Goal: Task Accomplishment & Management: Manage account settings

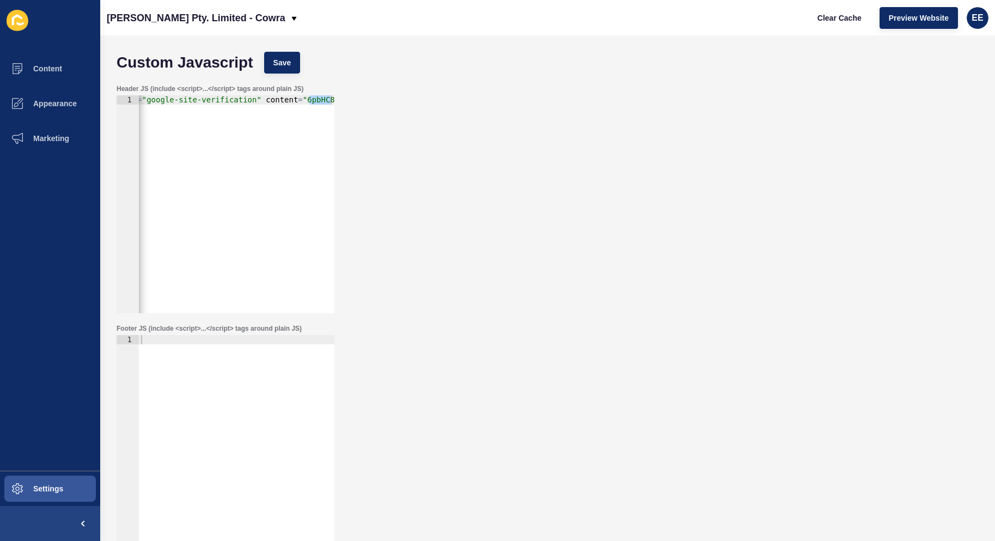
scroll to position [0, 50]
click at [291, 17] on icon at bounding box center [293, 18] width 5 height 4
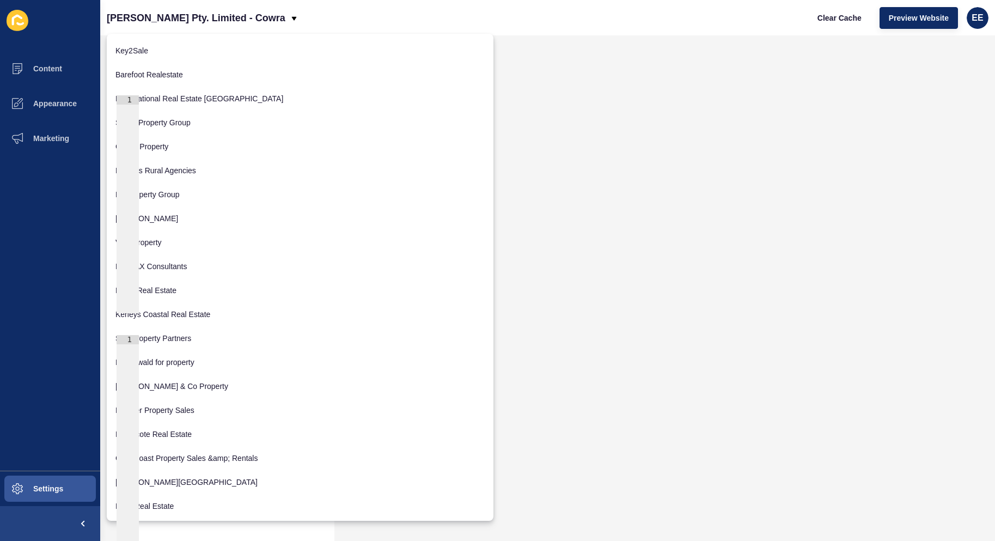
scroll to position [2013, 0]
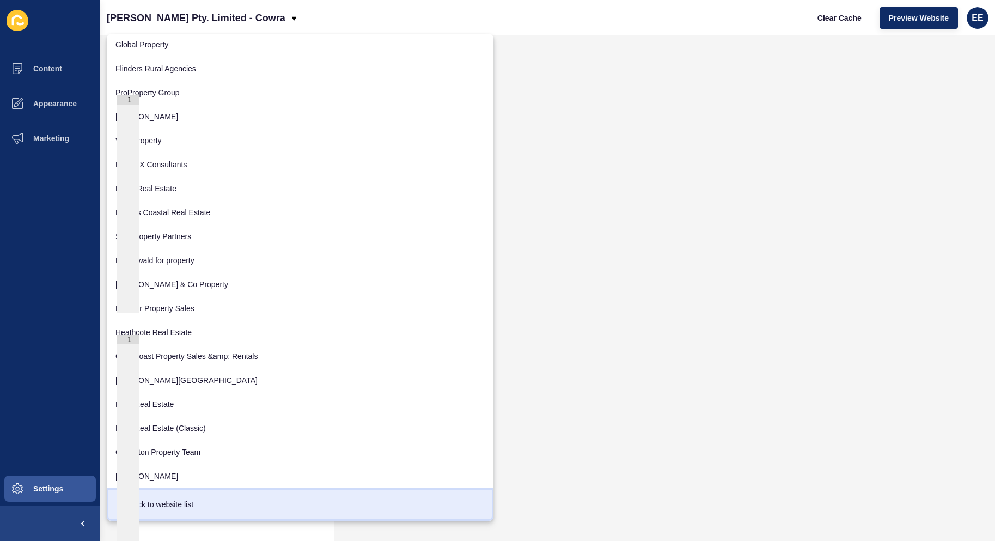
click at [163, 504] on div "Back to website list" at bounding box center [299, 504] width 369 height 20
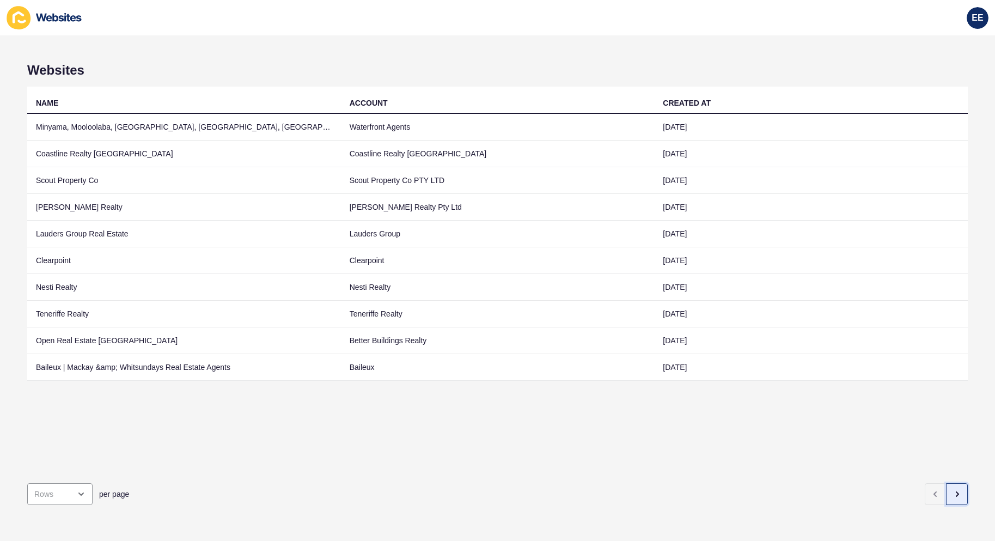
click at [952, 489] on icon "button" at bounding box center [956, 493] width 9 height 9
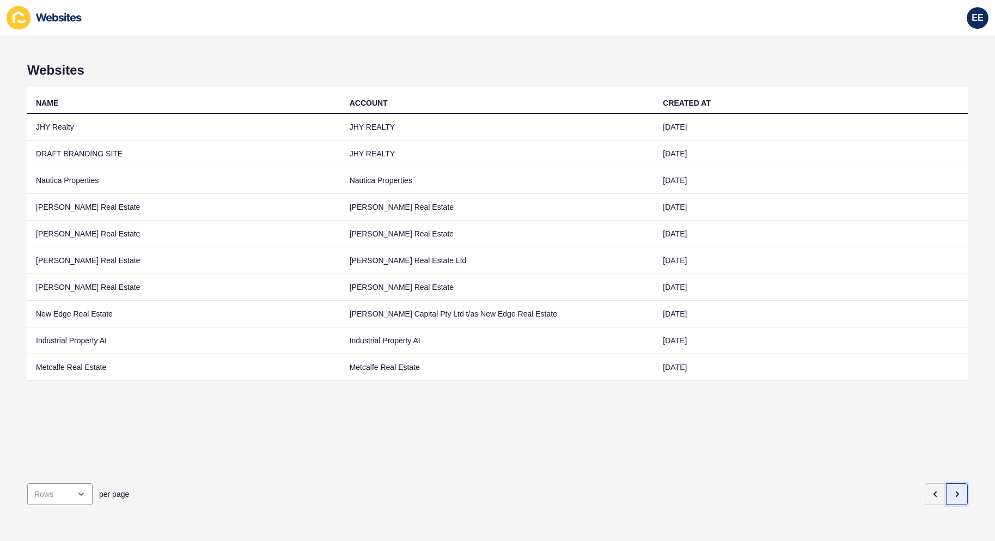
click at [956, 492] on icon "button" at bounding box center [957, 494] width 2 height 4
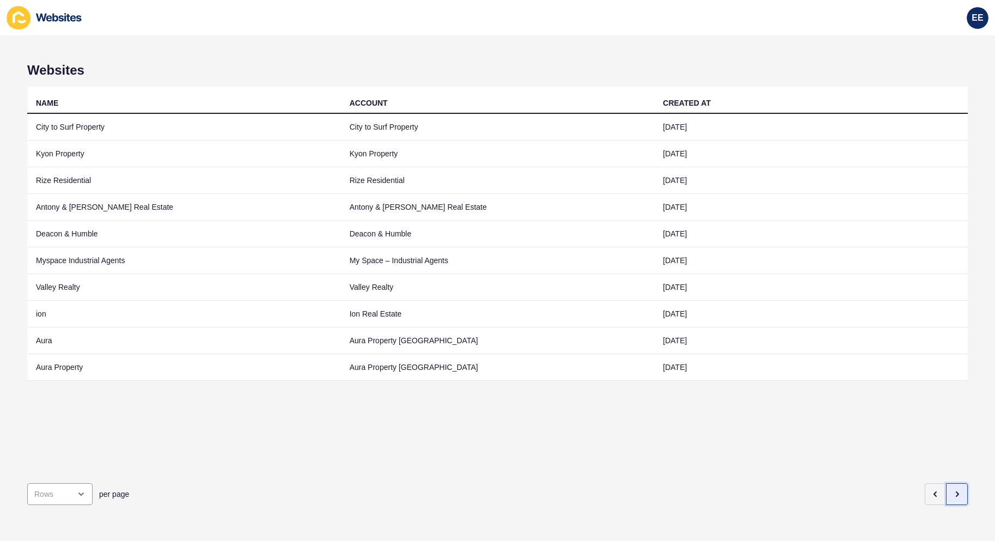
click at [956, 492] on icon "button" at bounding box center [957, 494] width 2 height 4
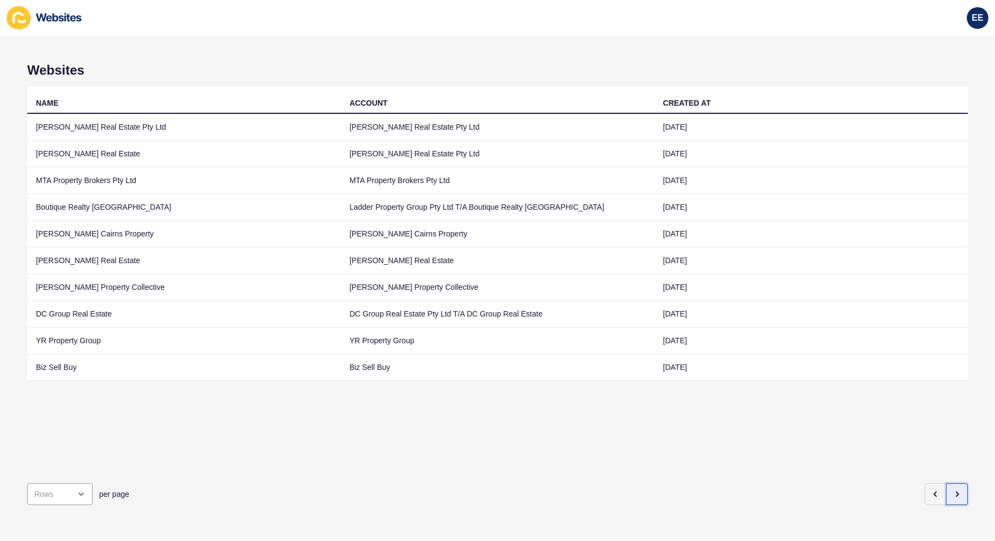
click at [956, 492] on icon "button" at bounding box center [957, 494] width 2 height 4
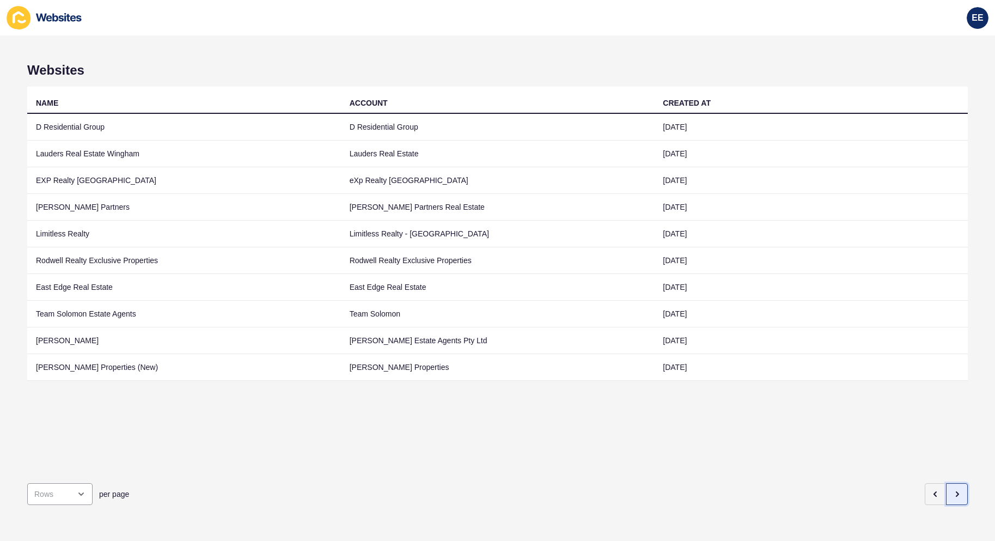
click at [956, 492] on icon "button" at bounding box center [957, 494] width 2 height 4
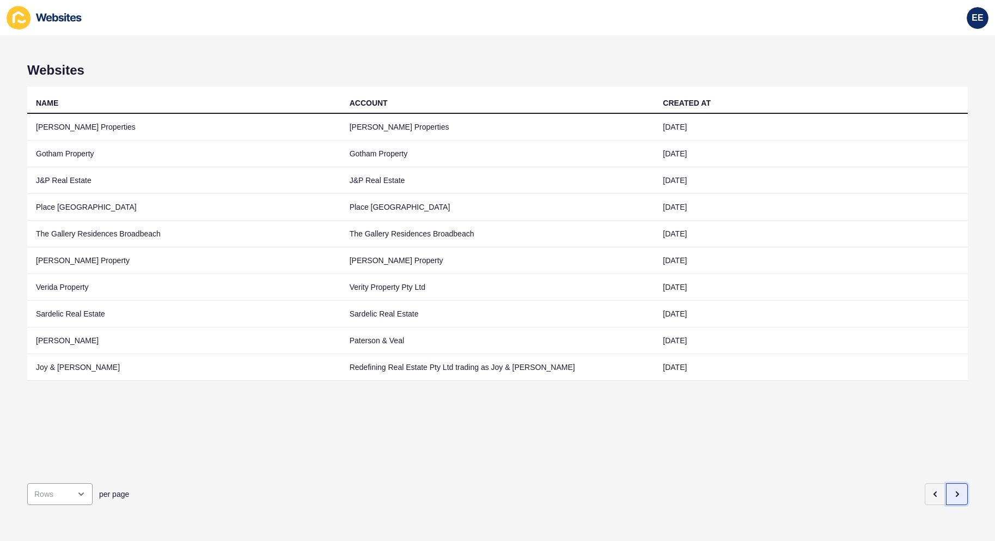
click at [956, 492] on icon "button" at bounding box center [957, 494] width 2 height 4
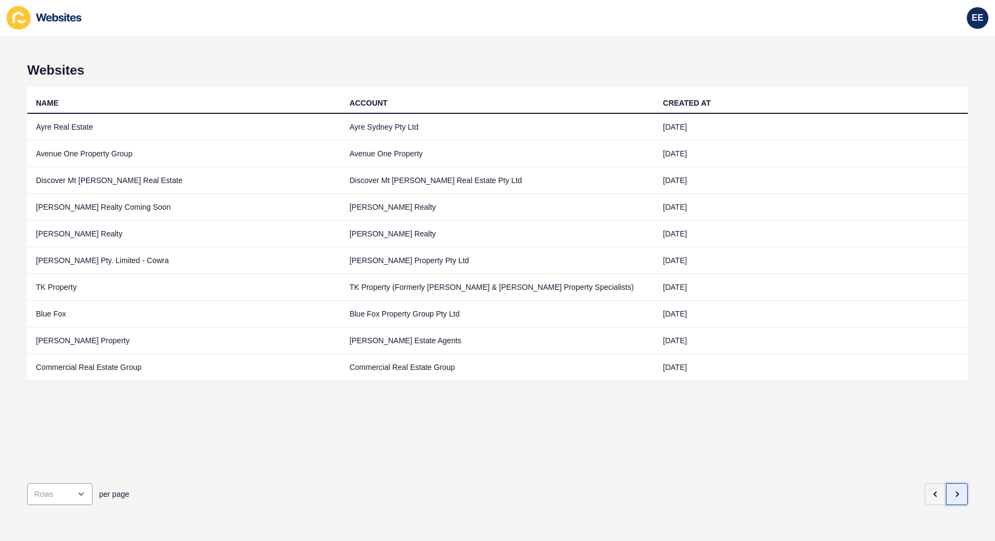
click at [956, 492] on icon "button" at bounding box center [957, 494] width 2 height 4
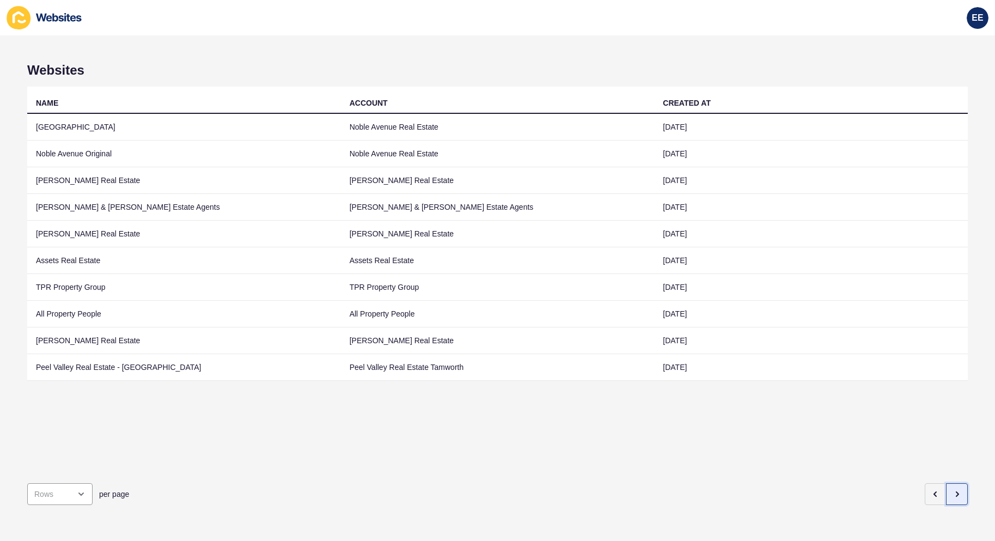
click at [956, 492] on icon "button" at bounding box center [957, 494] width 2 height 4
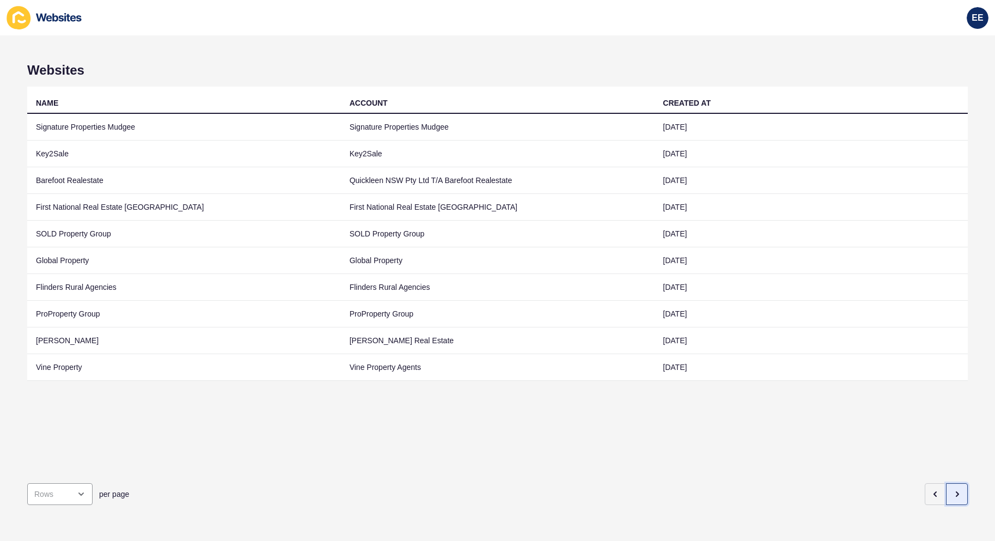
click at [956, 492] on icon "button" at bounding box center [957, 494] width 2 height 4
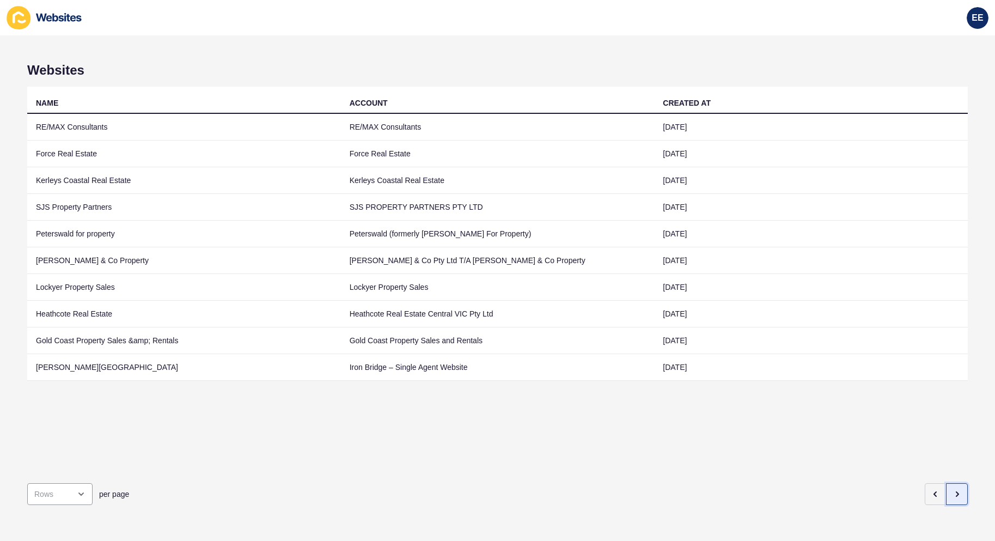
click at [956, 492] on icon "button" at bounding box center [957, 494] width 2 height 4
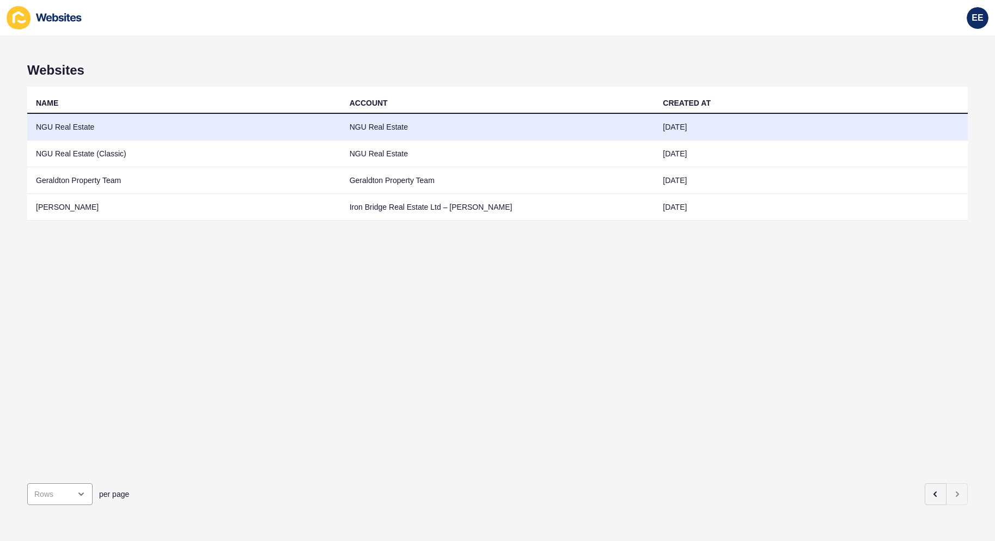
click at [61, 127] on td "NGU Real Estate" at bounding box center [184, 127] width 314 height 27
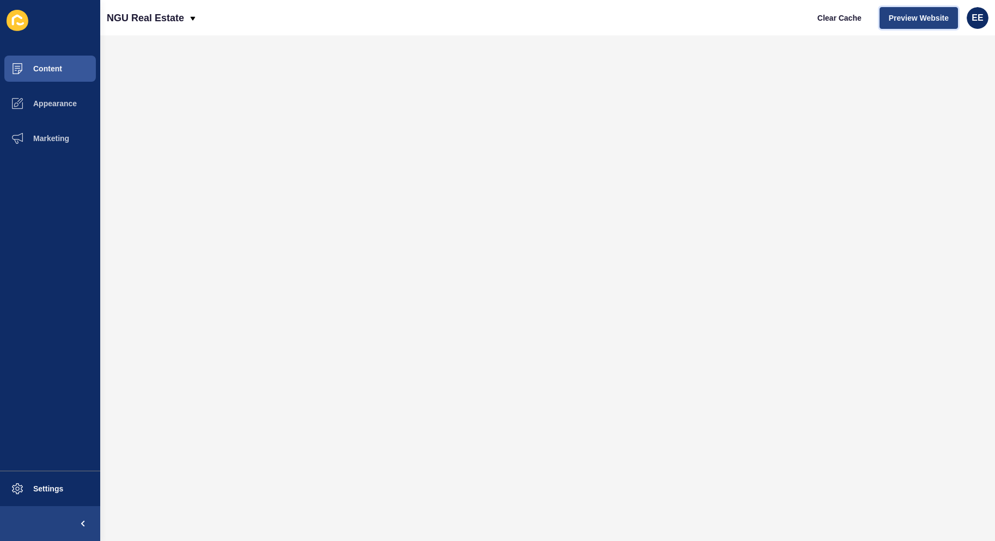
click at [918, 20] on span "Preview Website" at bounding box center [919, 18] width 60 height 11
click at [42, 68] on span "Content" at bounding box center [30, 68] width 64 height 9
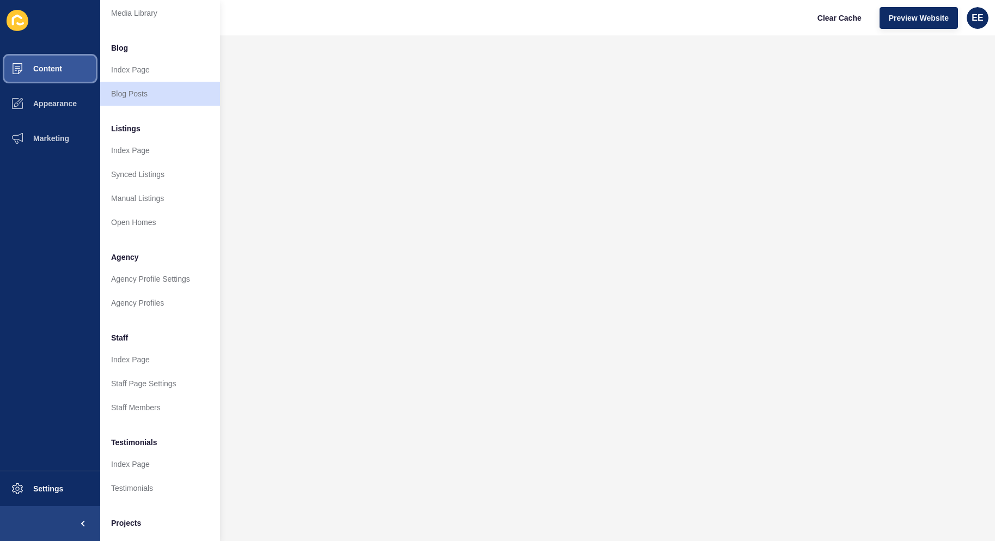
scroll to position [106, 0]
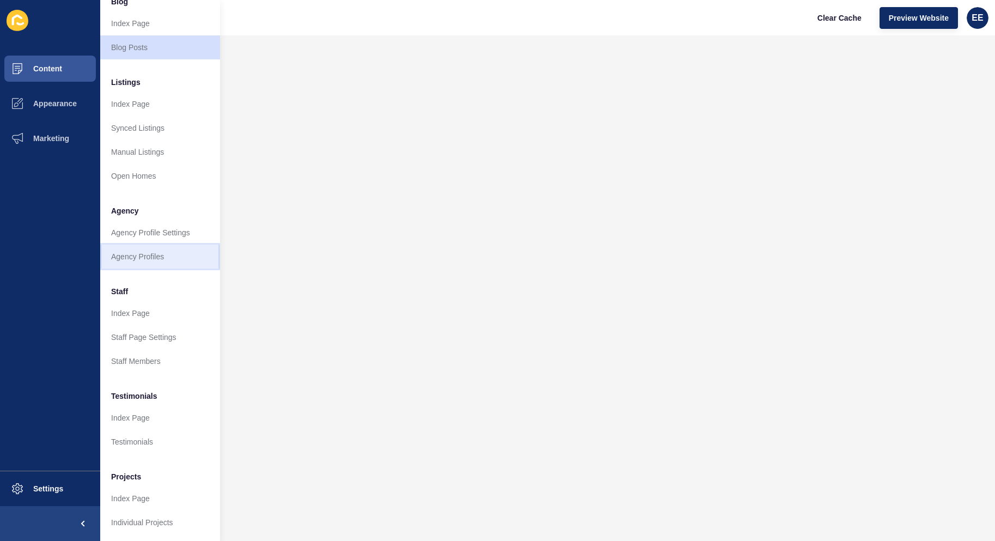
click at [150, 244] on link "Agency Profiles" at bounding box center [160, 256] width 120 height 24
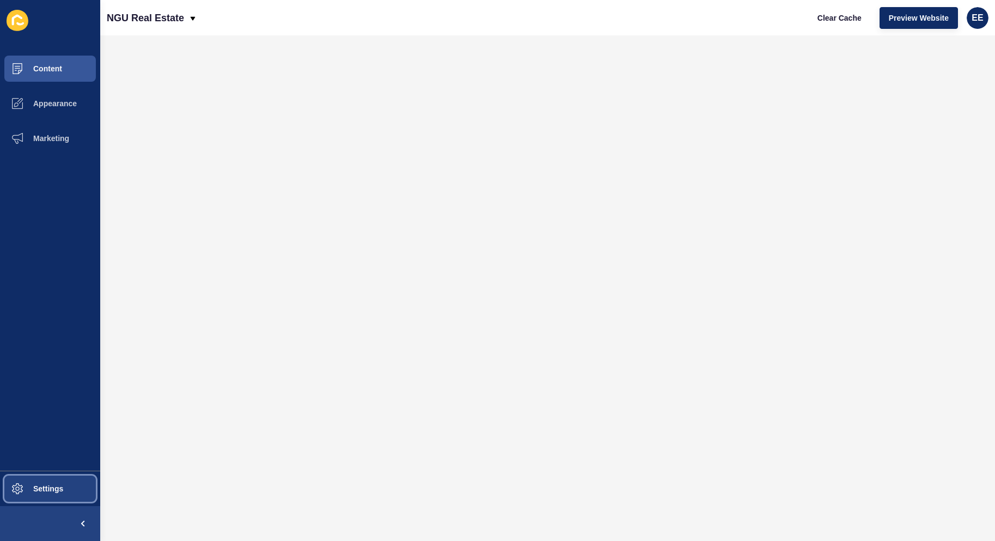
click at [57, 491] on span "Settings" at bounding box center [30, 488] width 65 height 9
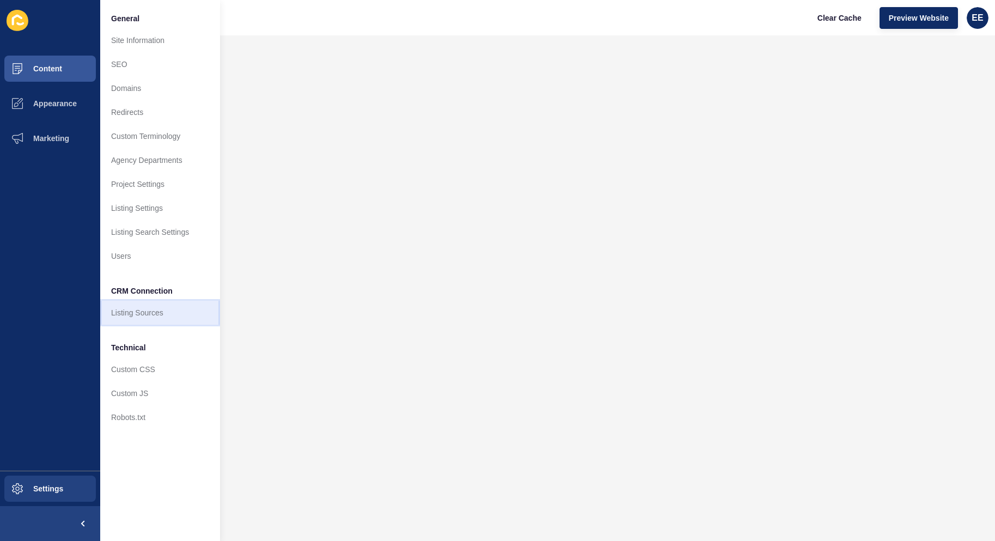
click at [150, 320] on link "Listing Sources" at bounding box center [160, 313] width 120 height 24
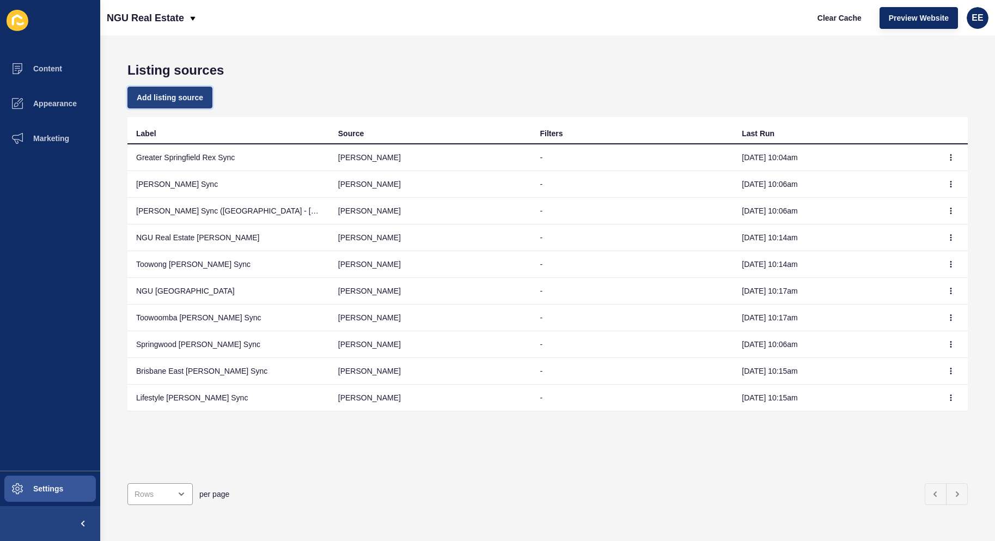
click at [187, 96] on span "Add listing source" at bounding box center [170, 97] width 66 height 11
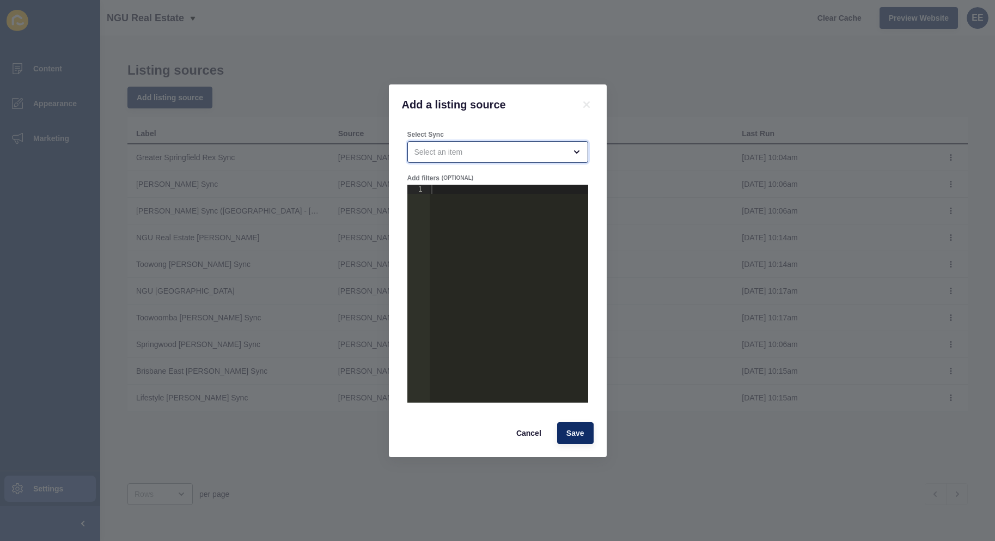
click at [556, 155] on div "open menu" at bounding box center [489, 151] width 151 height 11
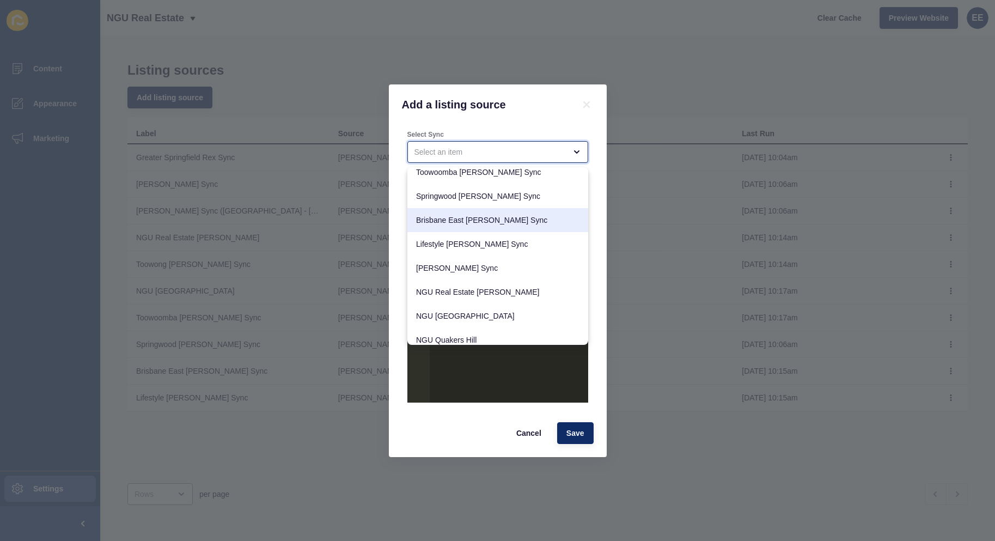
scroll to position [110, 0]
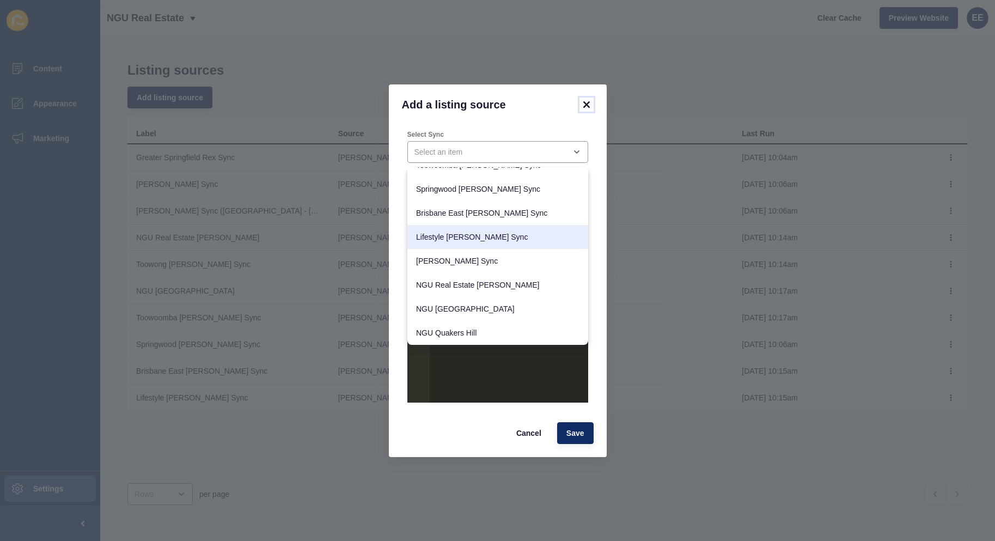
click at [587, 98] on icon at bounding box center [586, 104] width 13 height 13
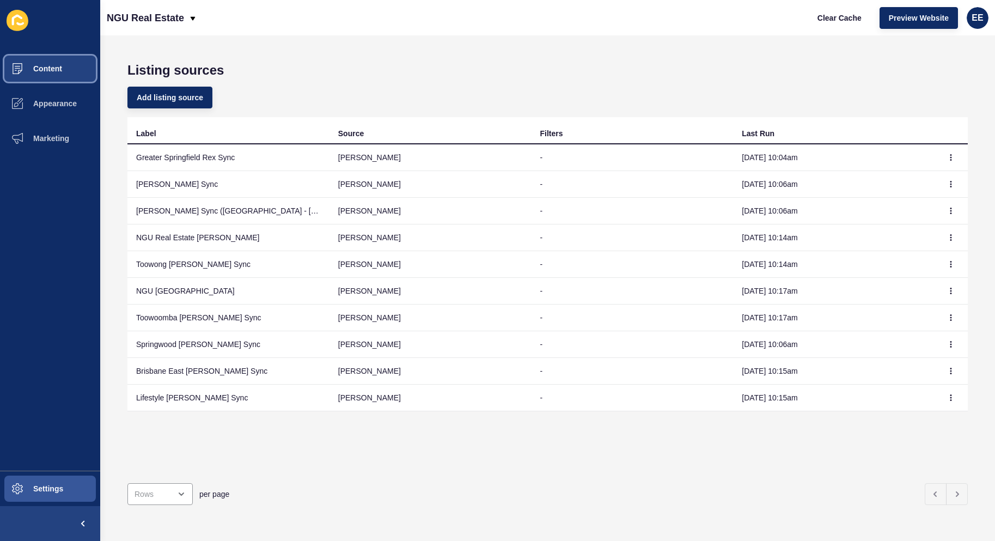
click at [50, 65] on span "Content" at bounding box center [30, 68] width 64 height 9
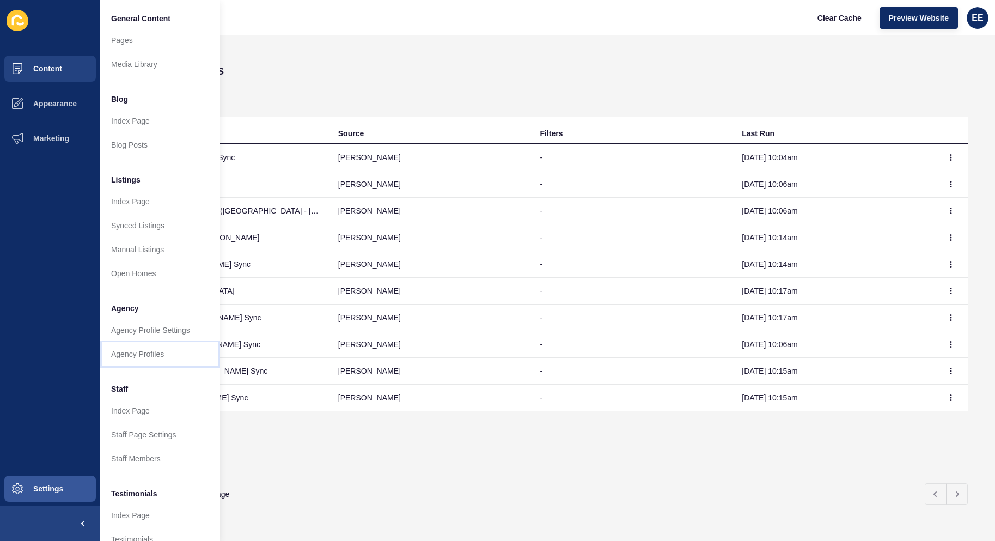
click at [146, 353] on link "Agency Profiles" at bounding box center [160, 354] width 120 height 24
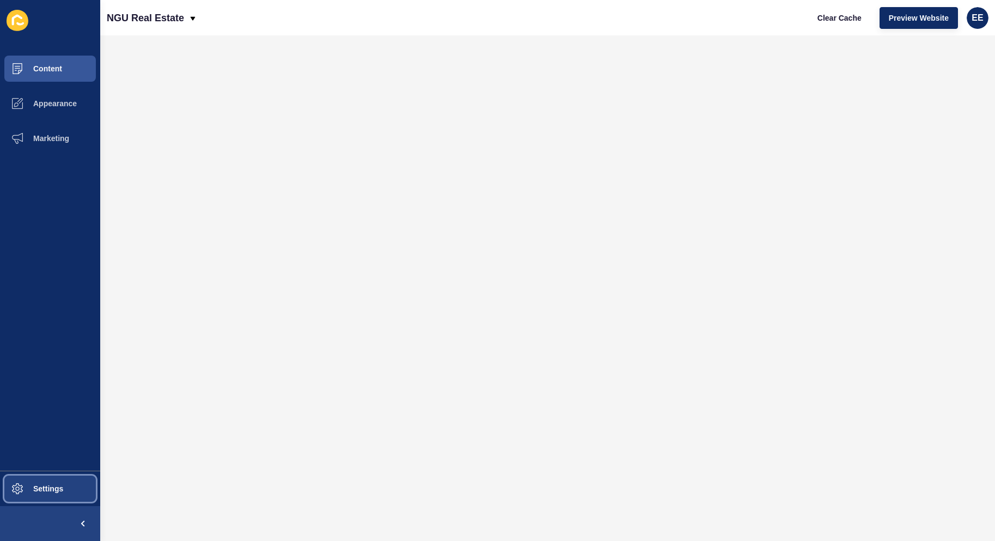
click at [50, 482] on button "Settings" at bounding box center [50, 488] width 100 height 35
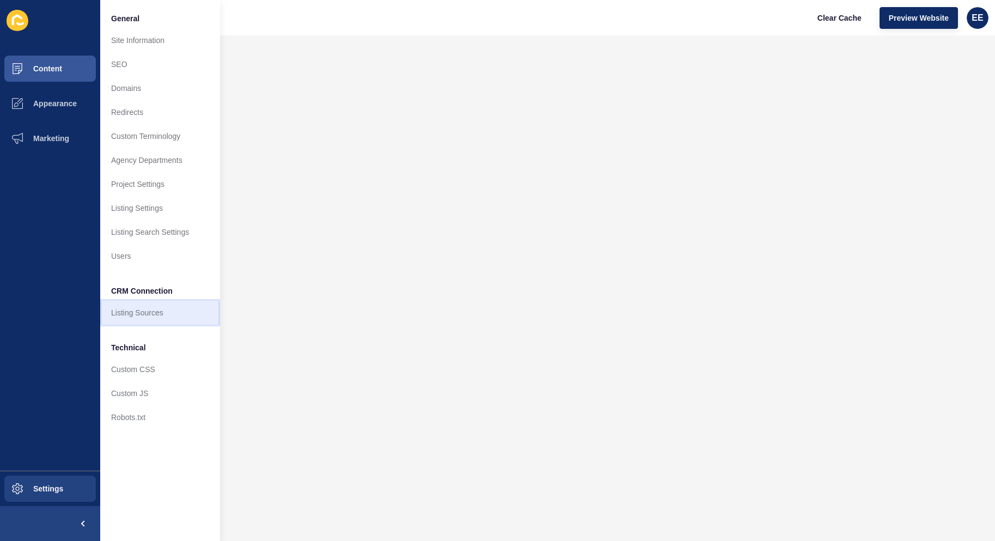
click at [146, 315] on link "Listing Sources" at bounding box center [160, 313] width 120 height 24
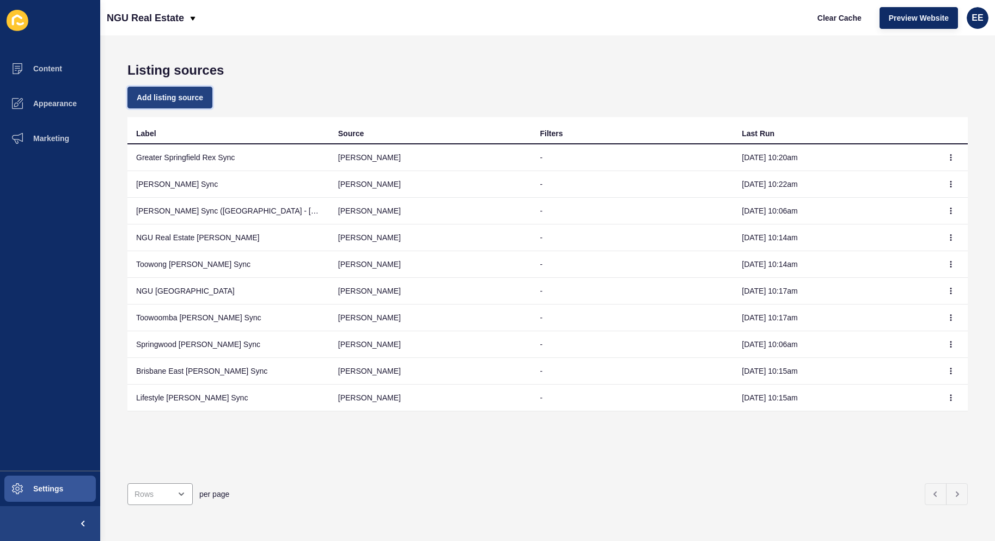
click at [192, 93] on span "Add listing source" at bounding box center [170, 97] width 66 height 11
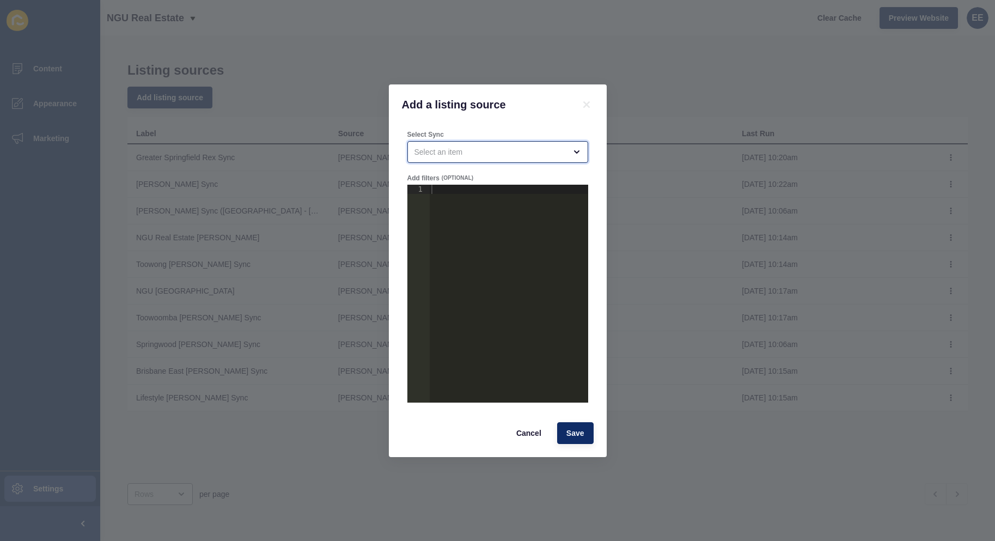
click at [562, 144] on div "open menu" at bounding box center [497, 152] width 181 height 22
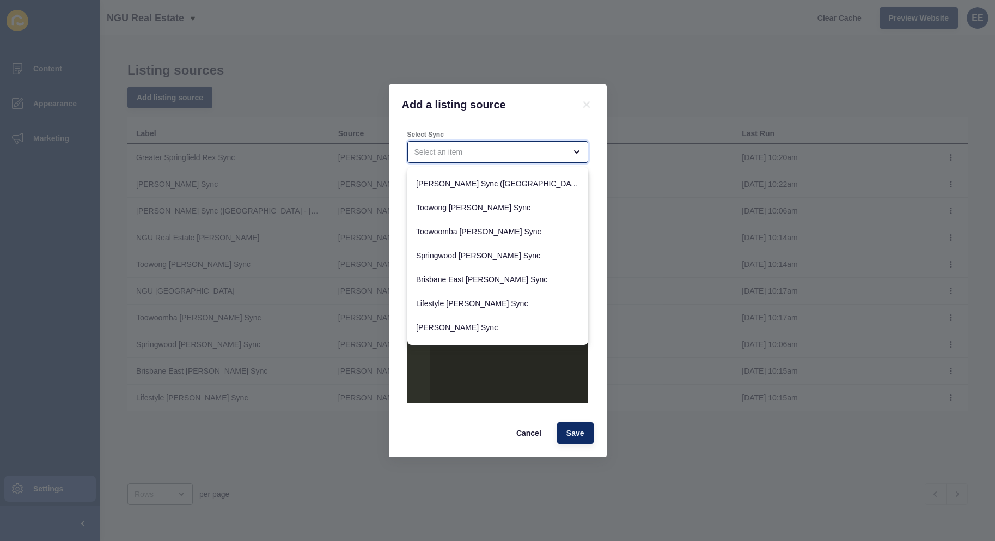
scroll to position [110, 0]
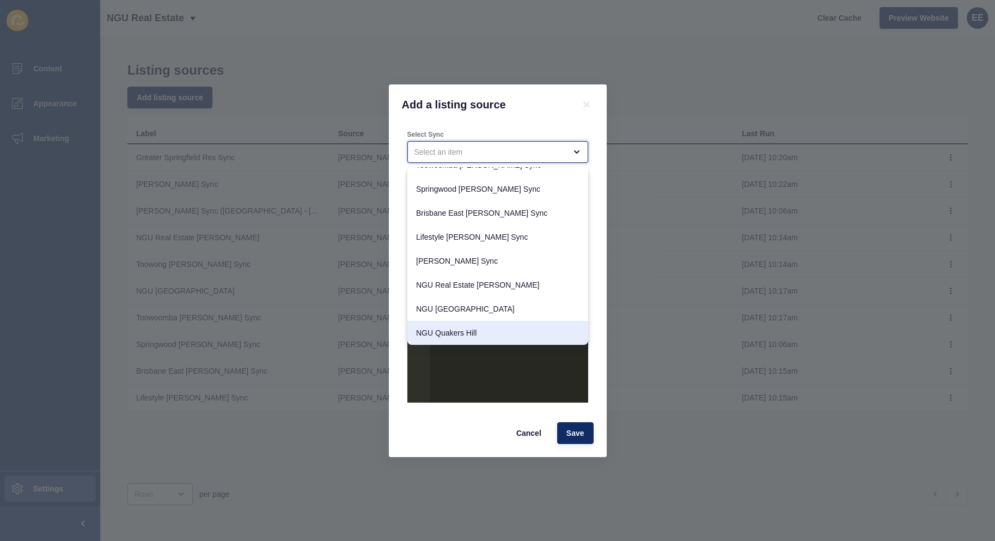
click at [465, 335] on span "NGU Quakers Hill" at bounding box center [497, 332] width 163 height 11
type input "NGU Quakers Hill"
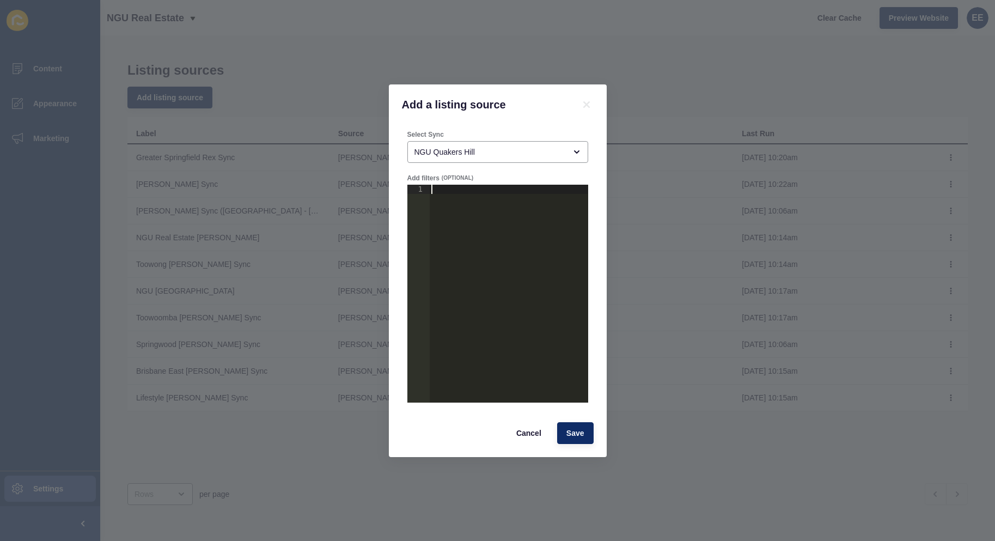
click at [455, 205] on div at bounding box center [508, 303] width 158 height 236
paste textarea "}"
click at [471, 209] on div "{ "agency_mapping" : { "_" : "agency-slug-goes-here" } }" at bounding box center [508, 303] width 158 height 236
drag, startPoint x: 456, startPoint y: 206, endPoint x: 544, endPoint y: 206, distance: 87.7
click at [544, 206] on div "{ "agency_mapping" : { "_" : "agency-slug-goes-here" } }" at bounding box center [508, 303] width 158 height 236
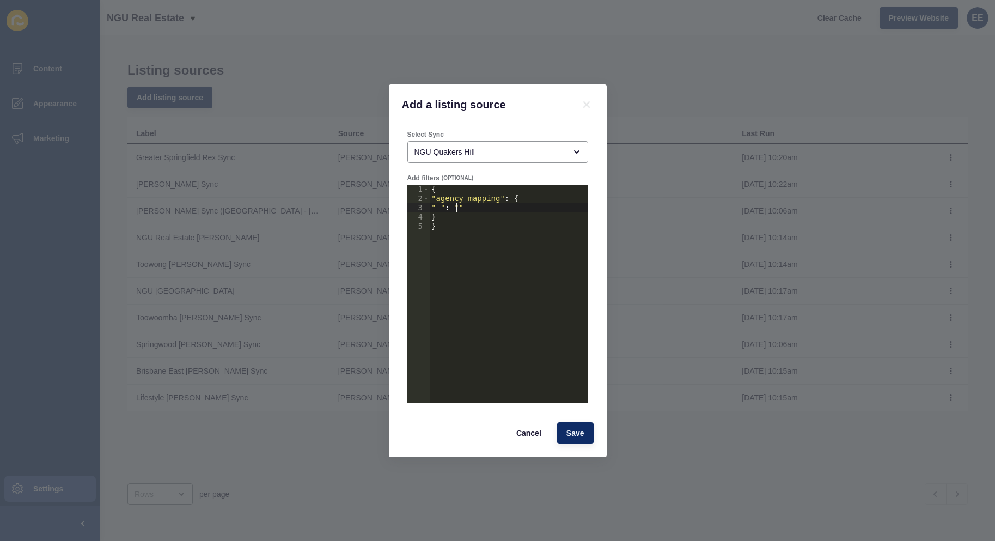
paste textarea "/agency/quakers-hill/"
type textarea ""_": "/agency/quakers-hill""
click at [575, 434] on span "Save" at bounding box center [575, 432] width 18 height 11
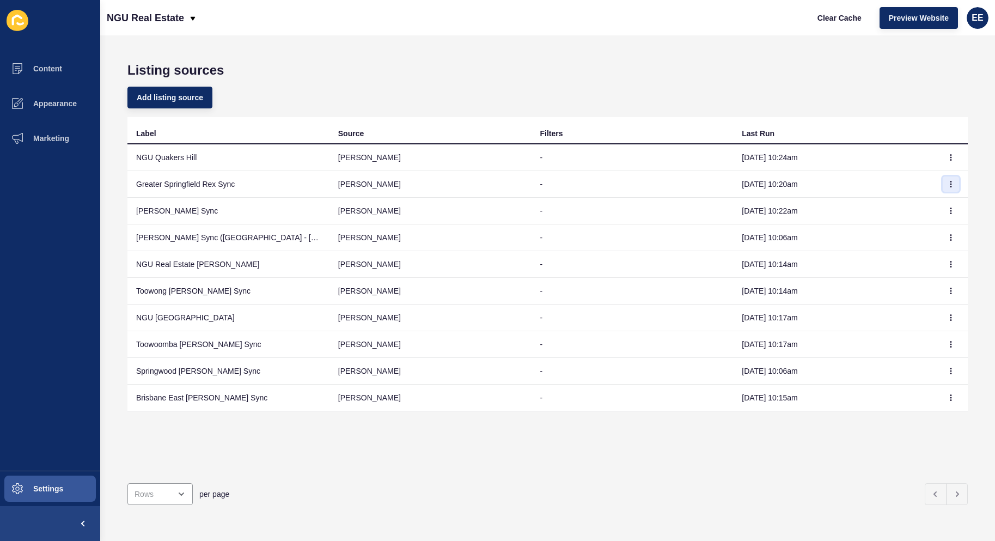
click at [942, 183] on button "button" at bounding box center [950, 183] width 16 height 15
click at [947, 155] on icon "button" at bounding box center [950, 157] width 7 height 7
click at [902, 179] on link "Sync now" at bounding box center [912, 179] width 76 height 24
click at [945, 153] on button "button" at bounding box center [950, 157] width 16 height 15
click at [909, 180] on link "Sync now" at bounding box center [912, 179] width 76 height 24
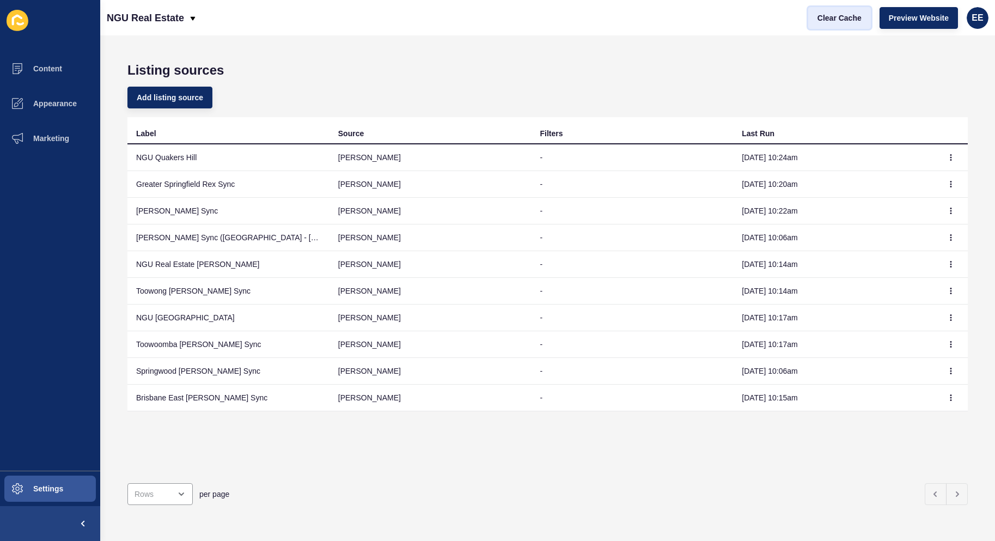
click at [834, 13] on span "Clear Cache" at bounding box center [839, 18] width 44 height 11
click at [947, 398] on button "button" at bounding box center [950, 397] width 16 height 15
click at [169, 156] on td "NGU Quakers Hill" at bounding box center [228, 157] width 202 height 27
click at [942, 150] on button "button" at bounding box center [950, 157] width 16 height 15
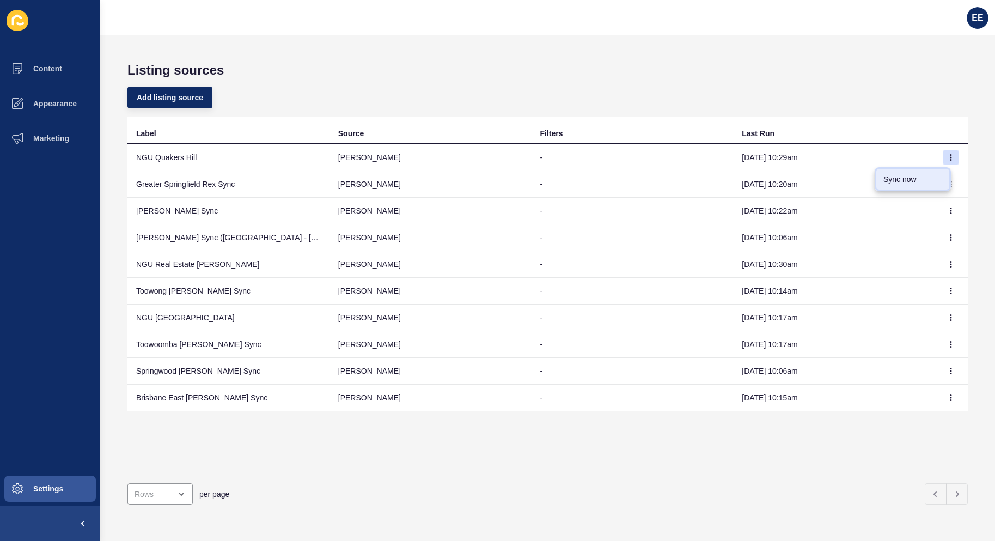
click at [899, 174] on link "Sync now" at bounding box center [912, 179] width 76 height 24
click at [53, 69] on span "Content" at bounding box center [30, 68] width 64 height 9
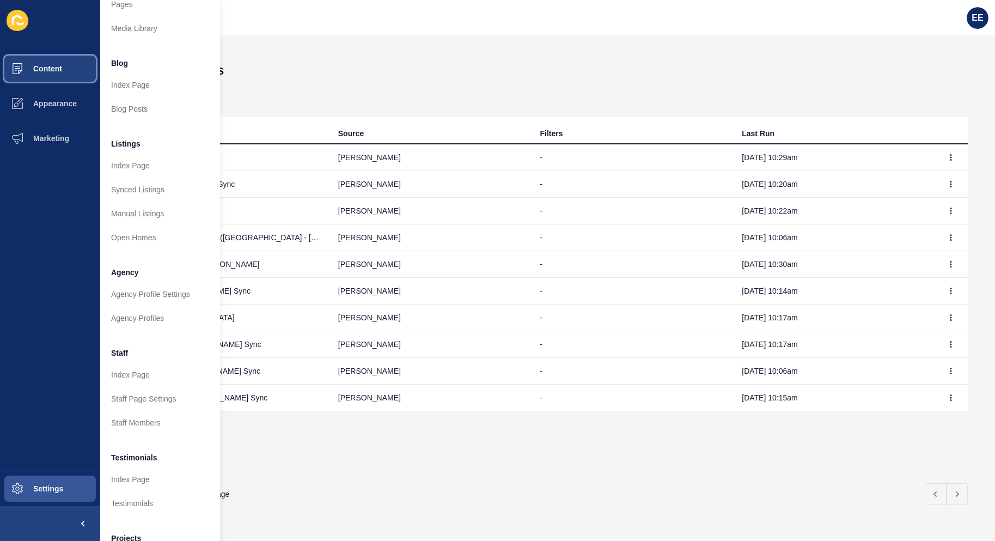
scroll to position [106, 0]
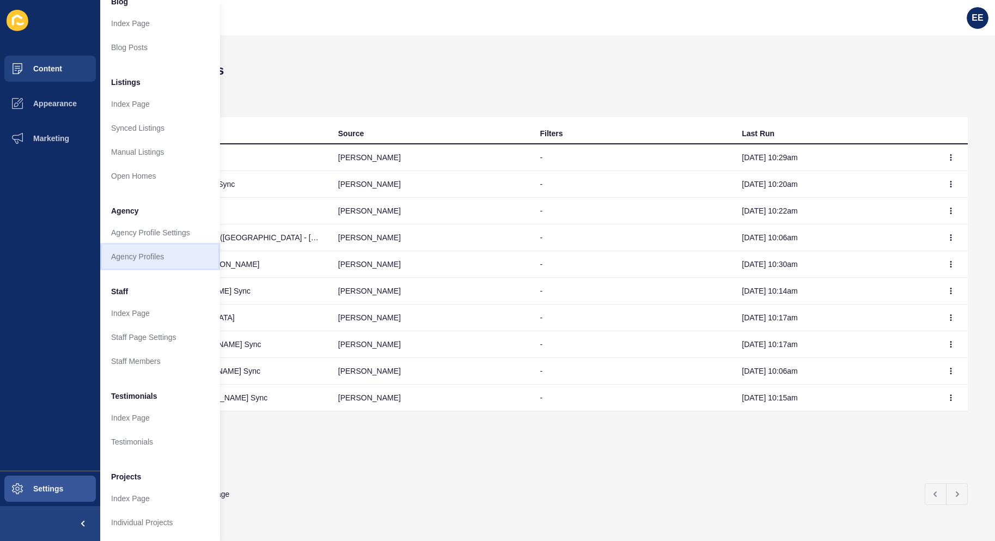
click at [138, 244] on link "Agency Profiles" at bounding box center [160, 256] width 120 height 24
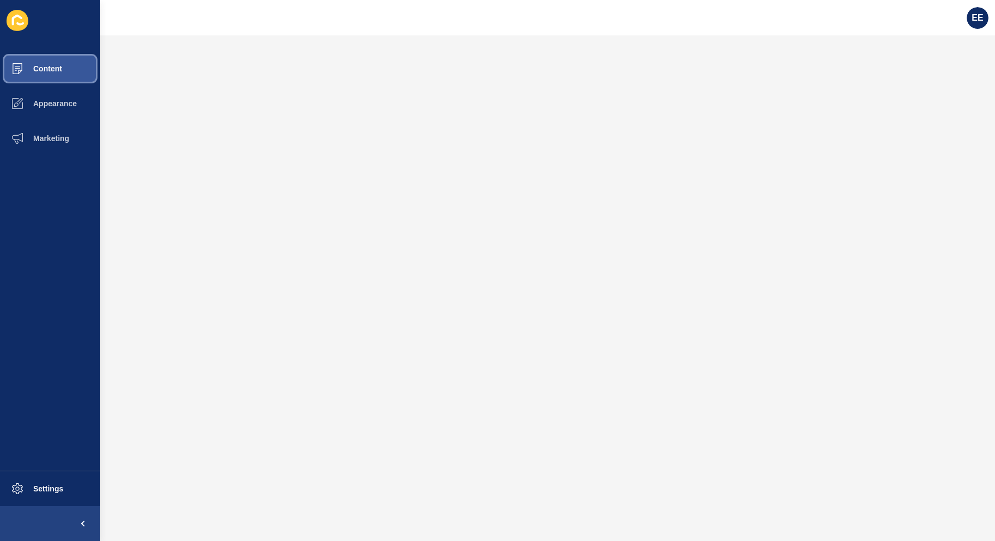
click at [51, 71] on span "Content" at bounding box center [30, 68] width 64 height 9
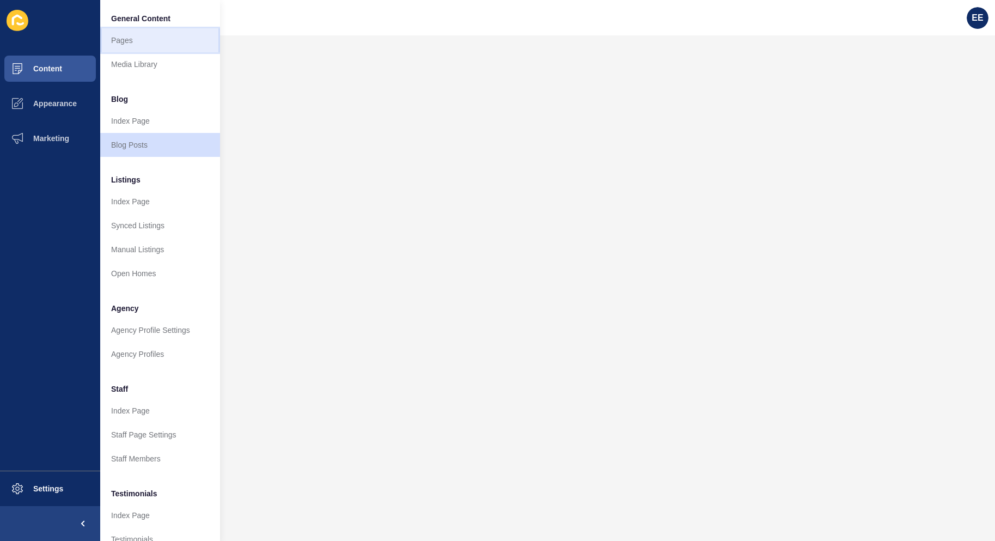
click at [124, 37] on link "Pages" at bounding box center [160, 40] width 120 height 24
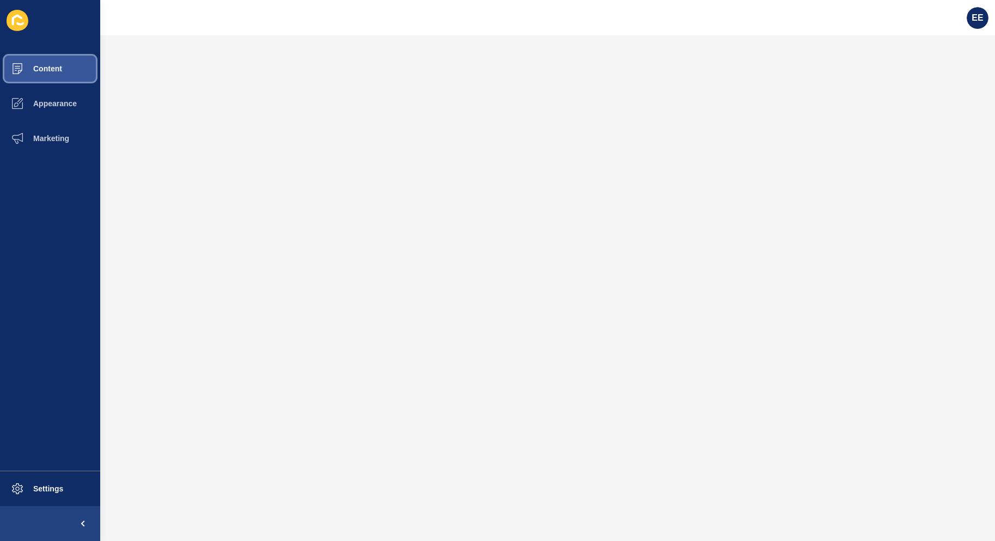
drag, startPoint x: 51, startPoint y: 71, endPoint x: 58, endPoint y: 72, distance: 7.6
click at [51, 72] on span "Content" at bounding box center [30, 68] width 64 height 9
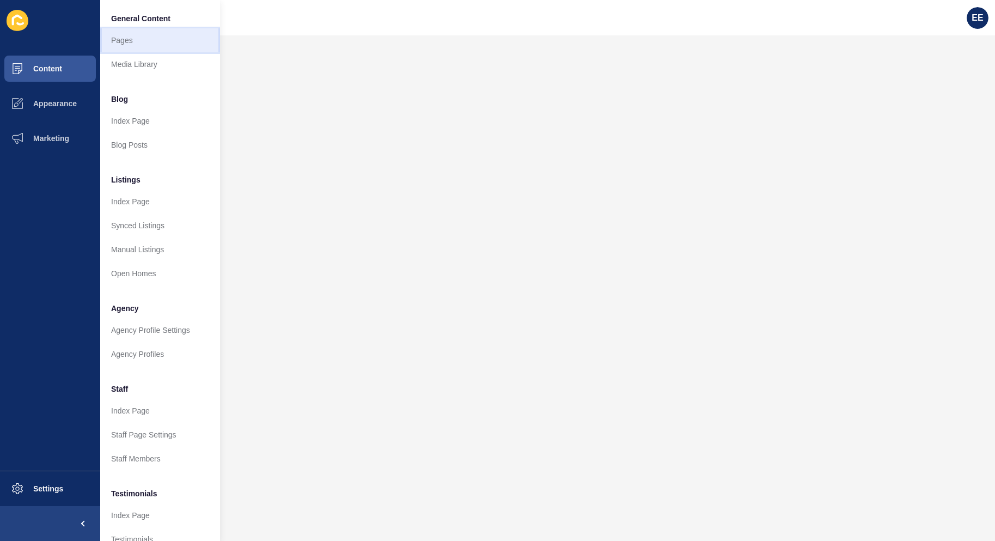
click at [134, 41] on link "Pages" at bounding box center [160, 40] width 120 height 24
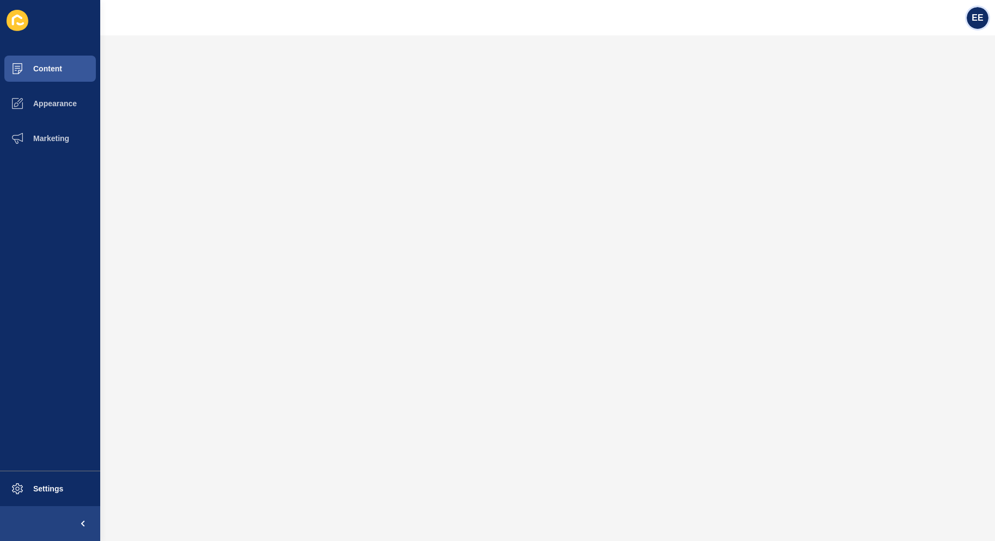
click at [976, 14] on span "EE" at bounding box center [976, 18] width 11 height 11
click at [939, 88] on link "Logout" at bounding box center [950, 91] width 80 height 24
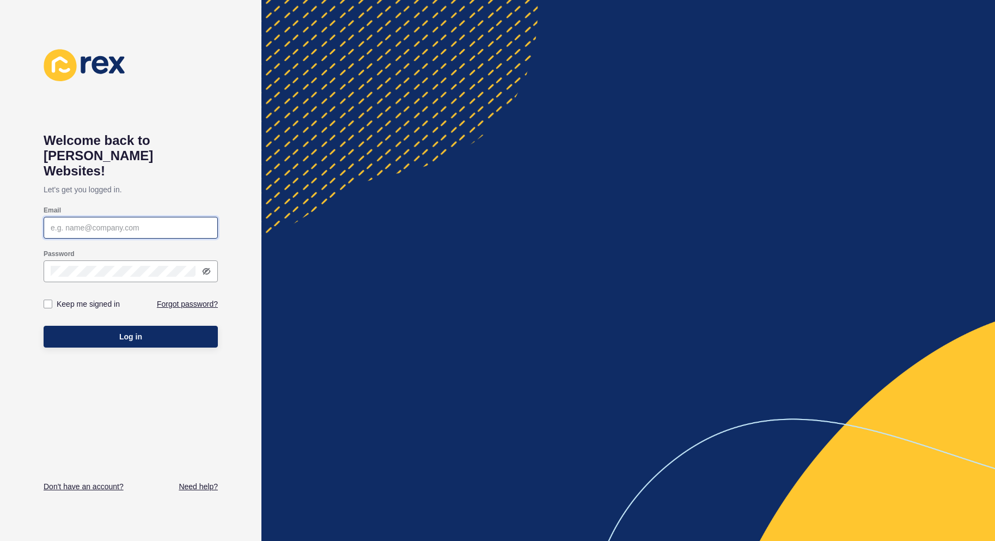
type input "elsie.estrera@rexsoftware.com.au"
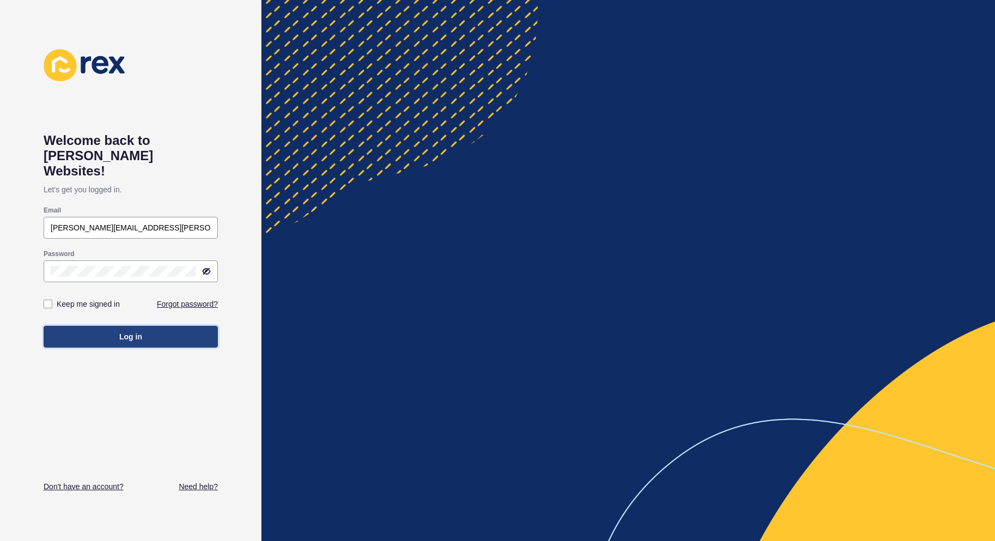
click at [117, 326] on button "Log in" at bounding box center [131, 337] width 174 height 22
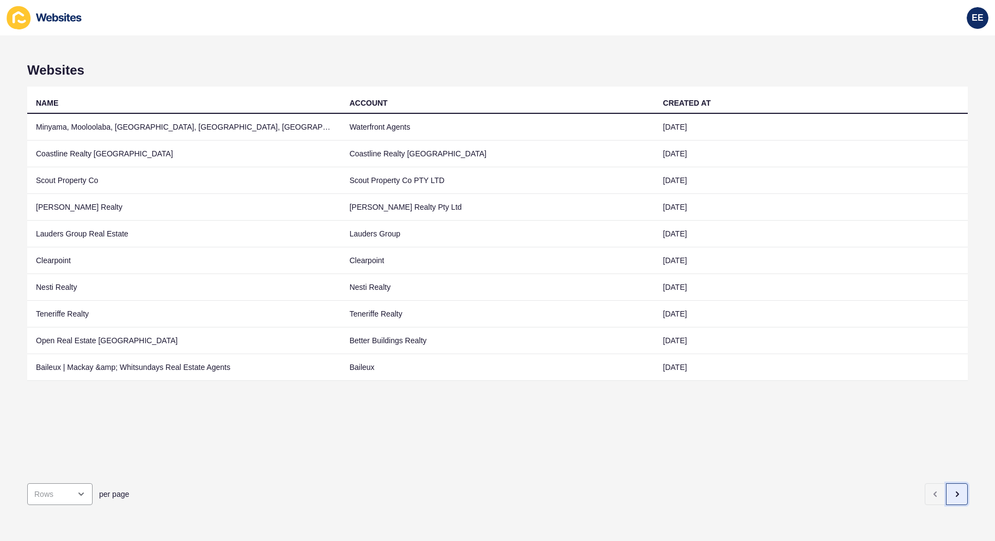
click at [953, 491] on button "button" at bounding box center [957, 494] width 22 height 22
